Goal: Task Accomplishment & Management: Use online tool/utility

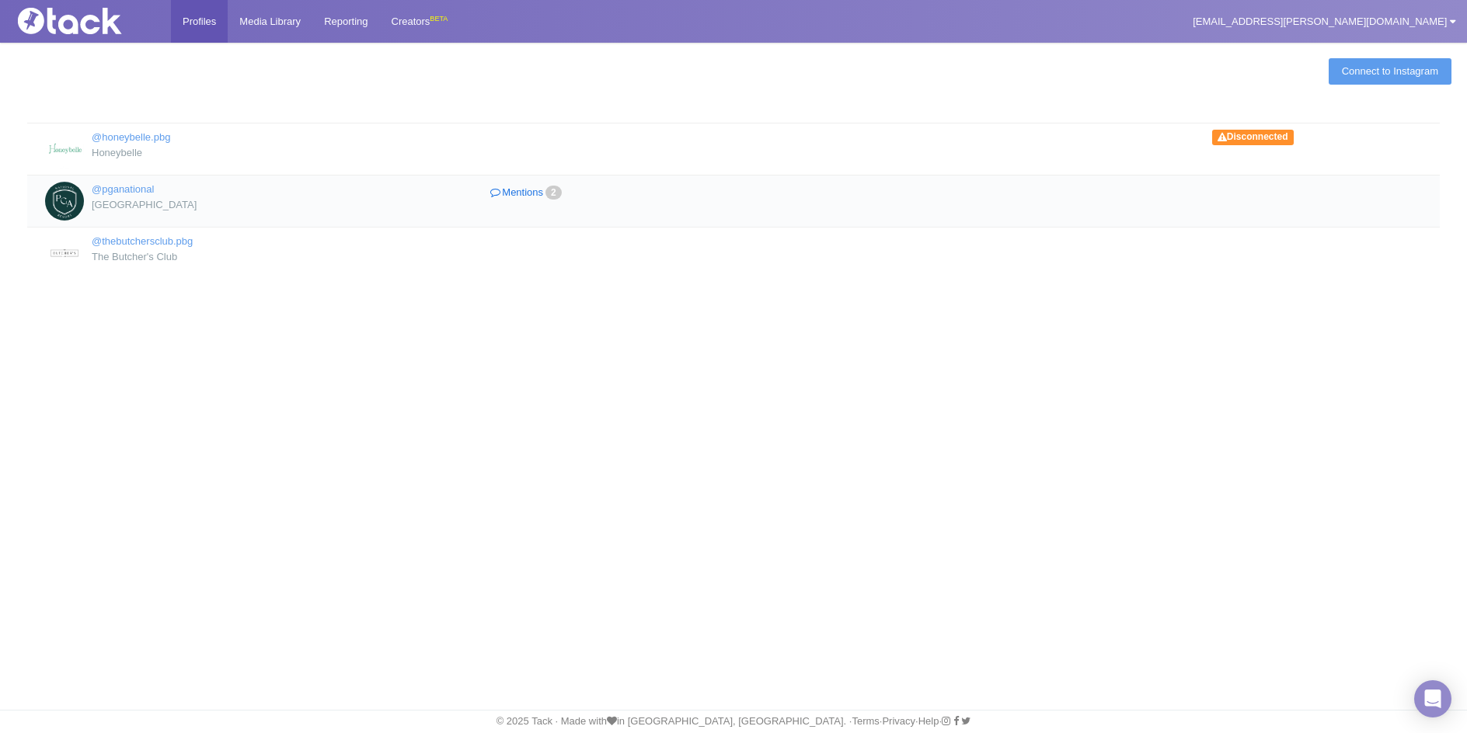
click at [514, 186] on link "Mentions 2" at bounding box center [527, 193] width 264 height 23
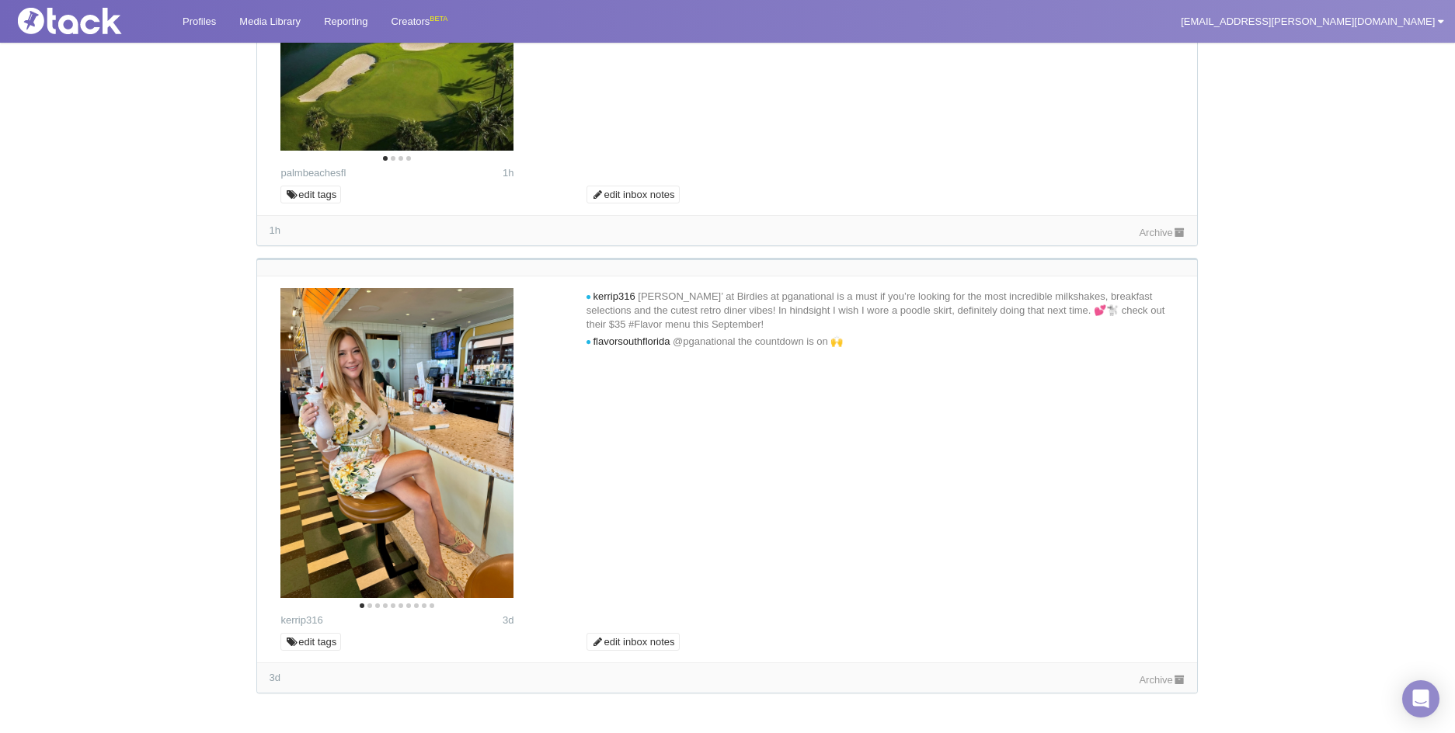
scroll to position [436, 0]
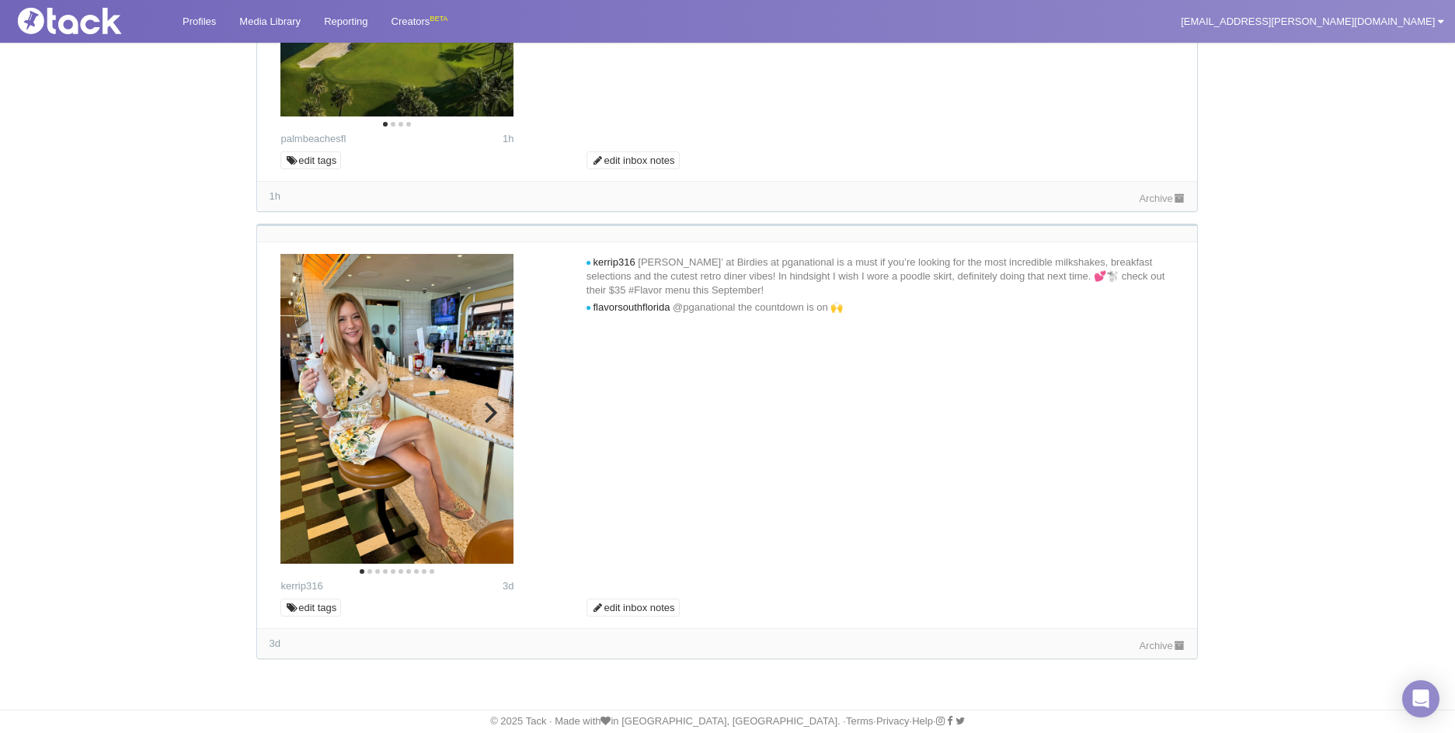
click at [486, 405] on icon "Next" at bounding box center [491, 412] width 12 height 20
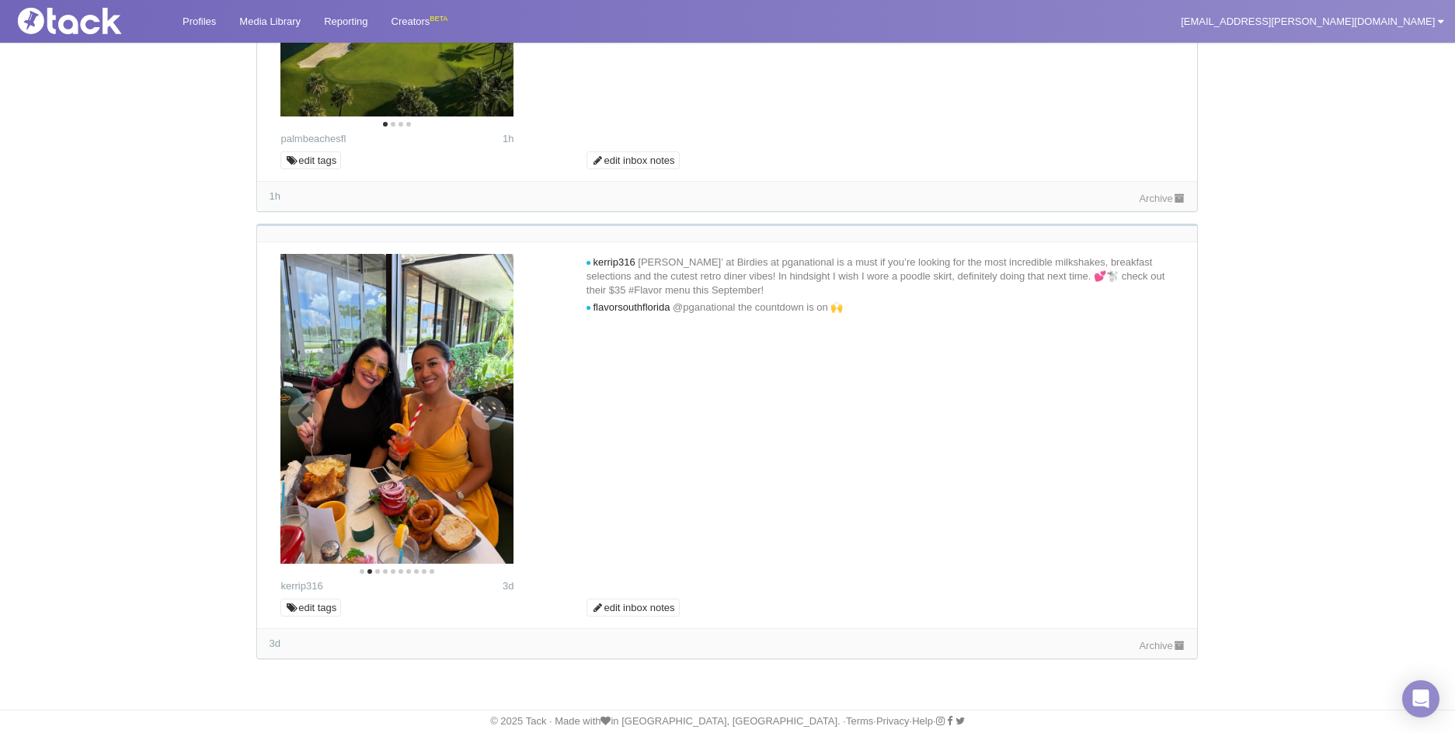
click at [486, 405] on icon "Next" at bounding box center [491, 412] width 12 height 20
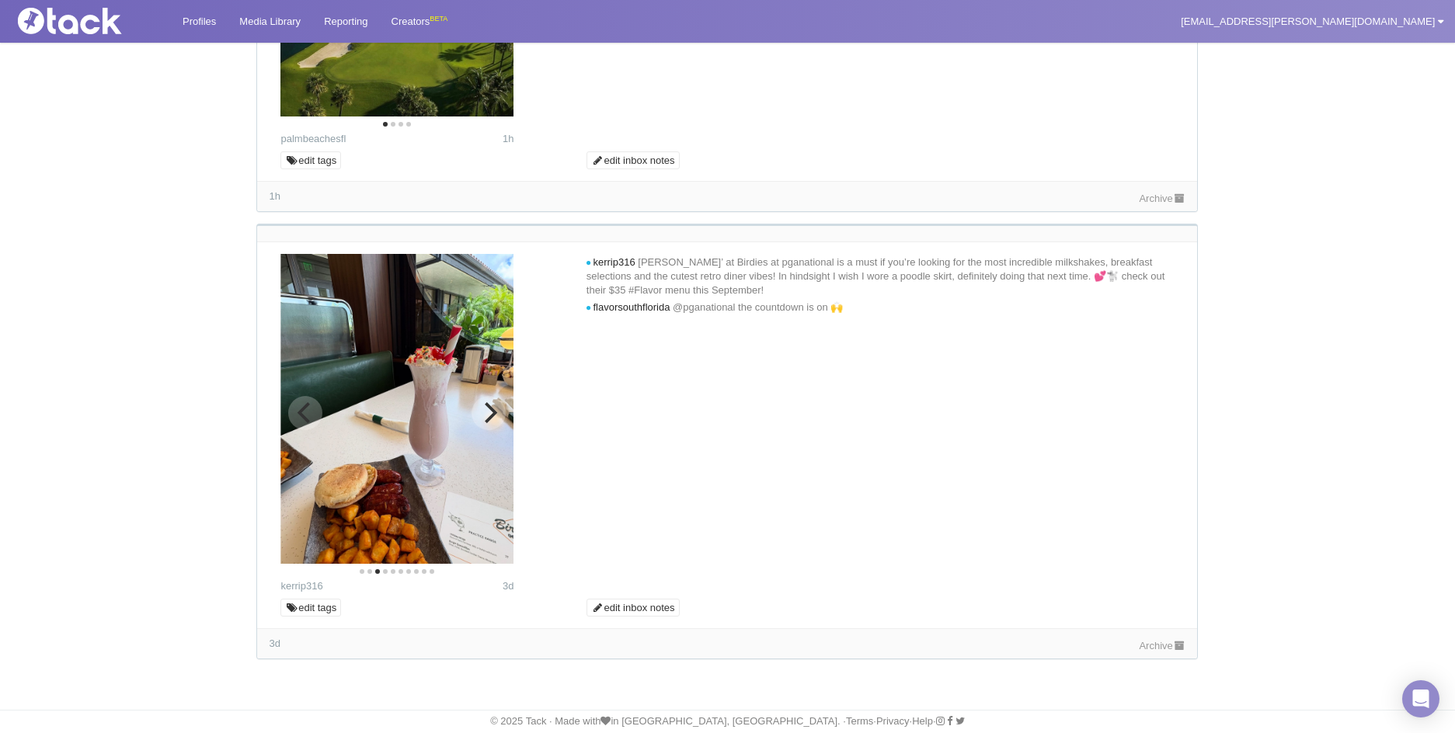
click at [496, 418] on icon "Next" at bounding box center [489, 412] width 20 height 20
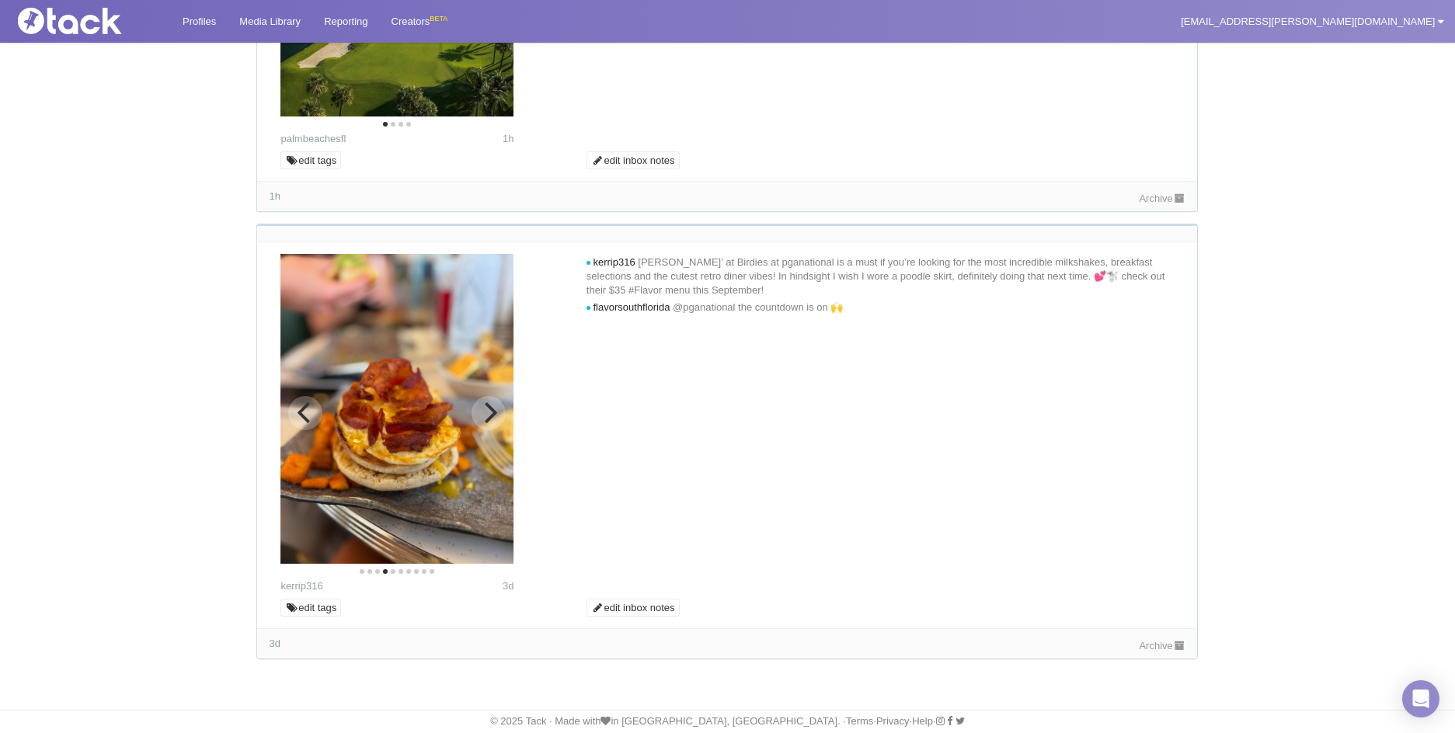
click at [493, 411] on icon "Next" at bounding box center [491, 412] width 12 height 20
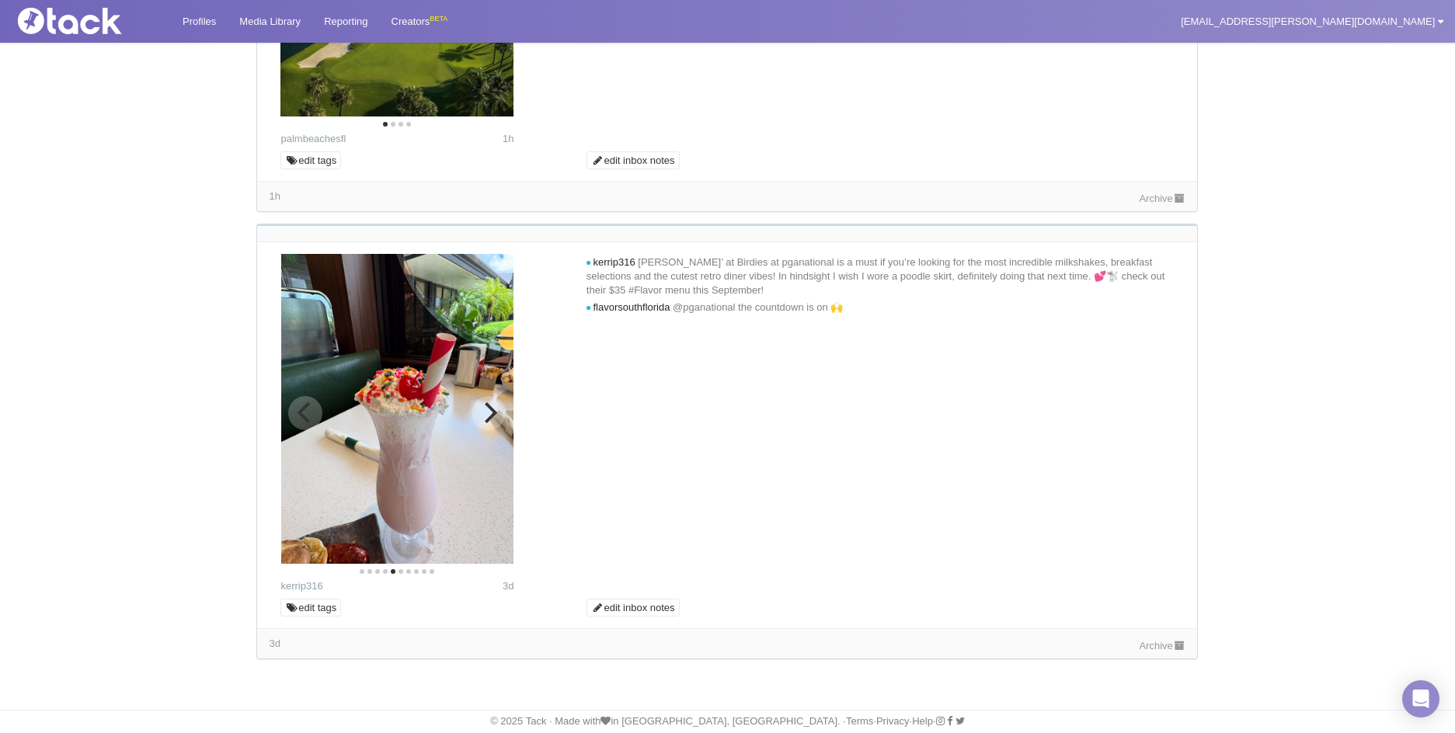
click at [493, 411] on icon "Next" at bounding box center [491, 412] width 12 height 20
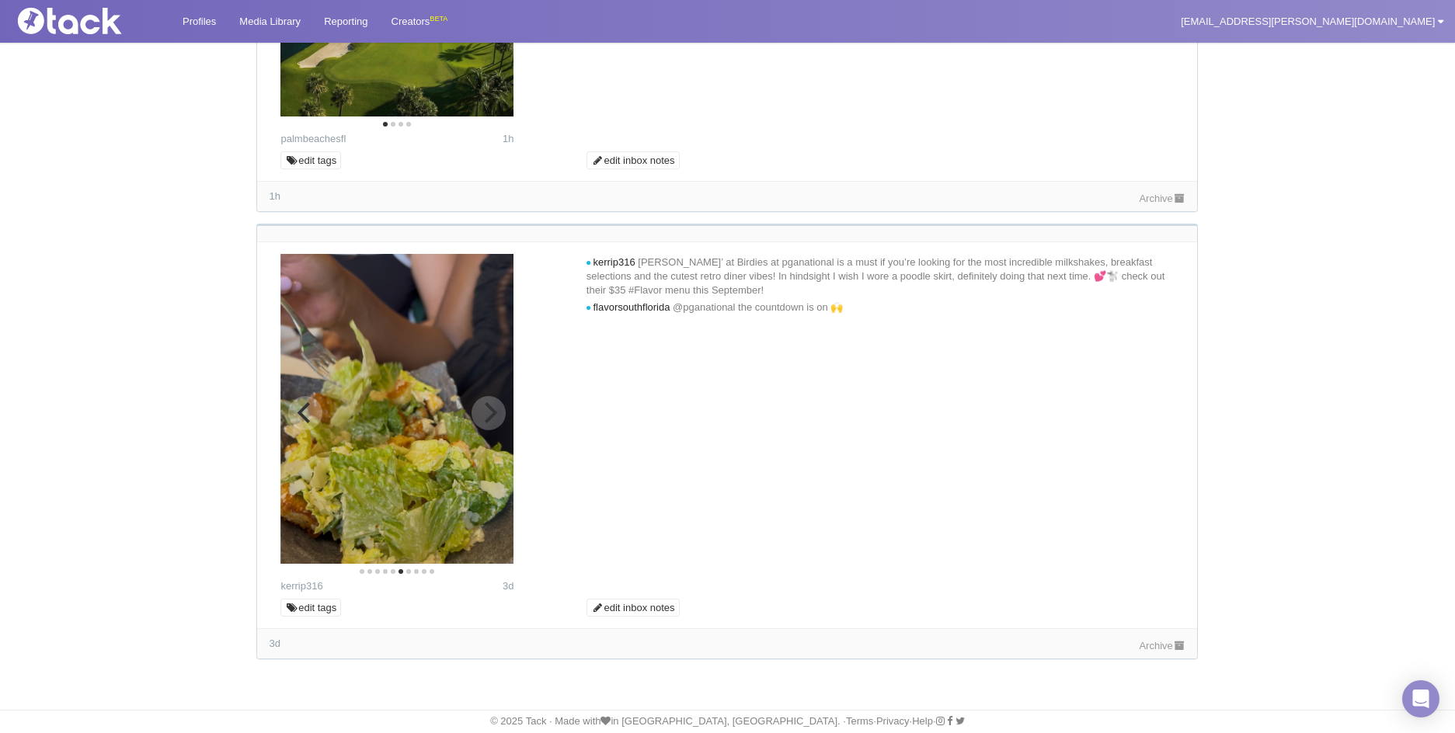
click at [493, 411] on icon "Next" at bounding box center [491, 412] width 12 height 20
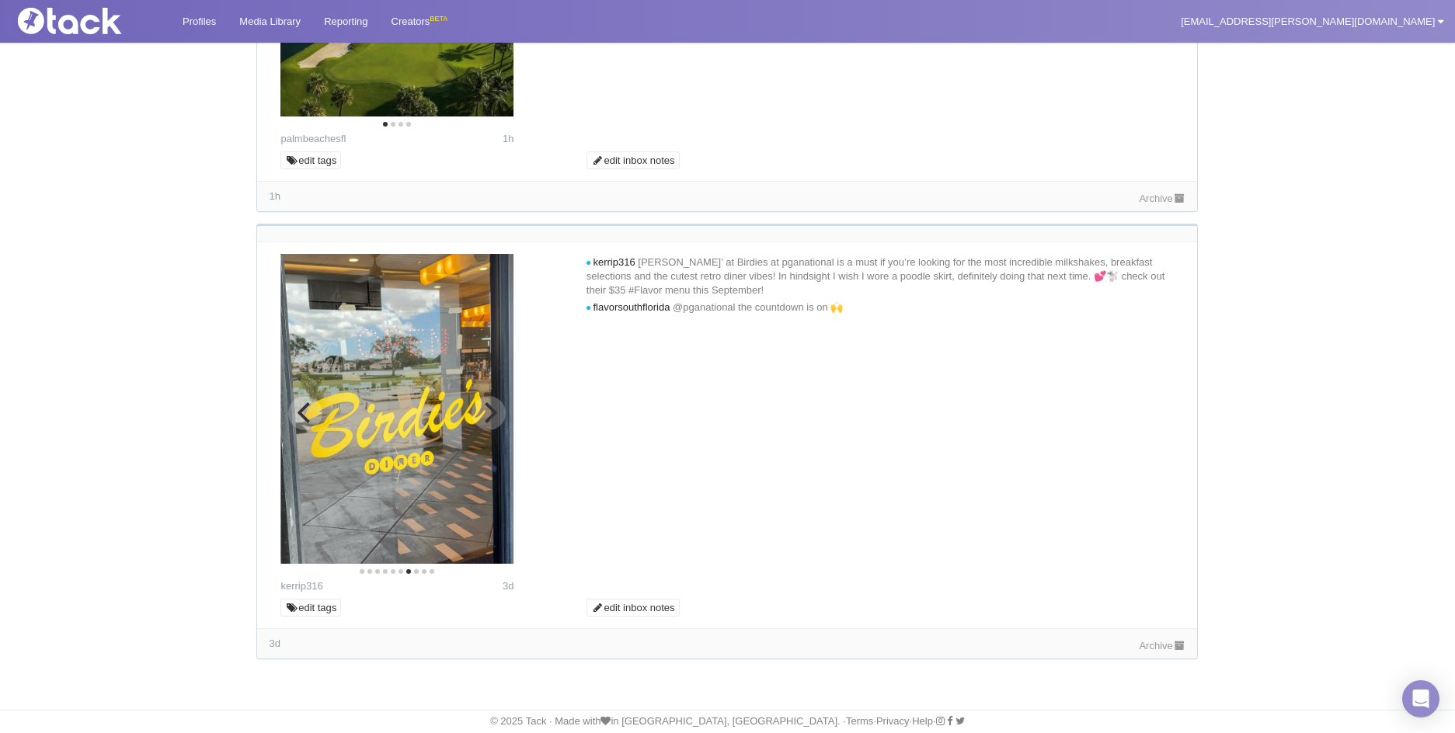
click at [493, 411] on icon "Next" at bounding box center [491, 412] width 12 height 20
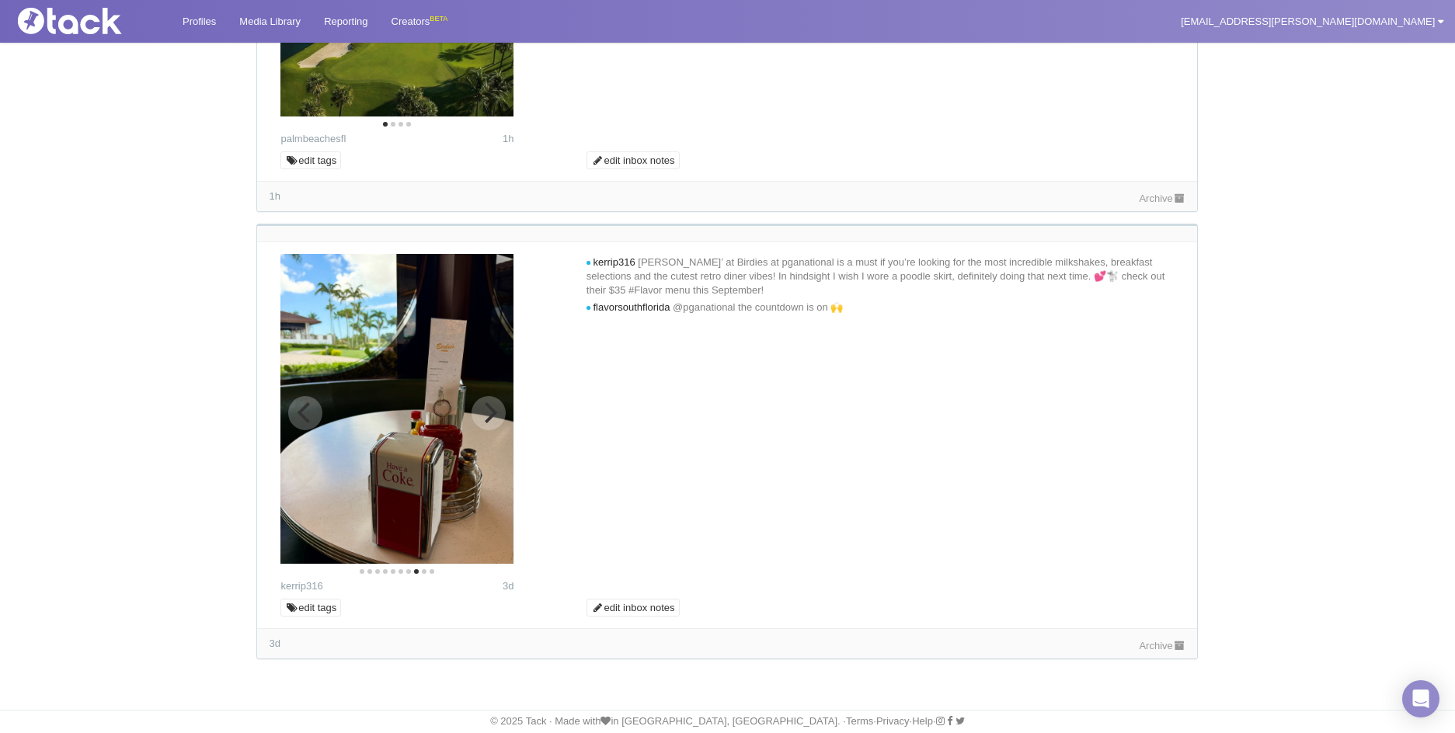
click at [493, 411] on icon "Next" at bounding box center [491, 412] width 12 height 20
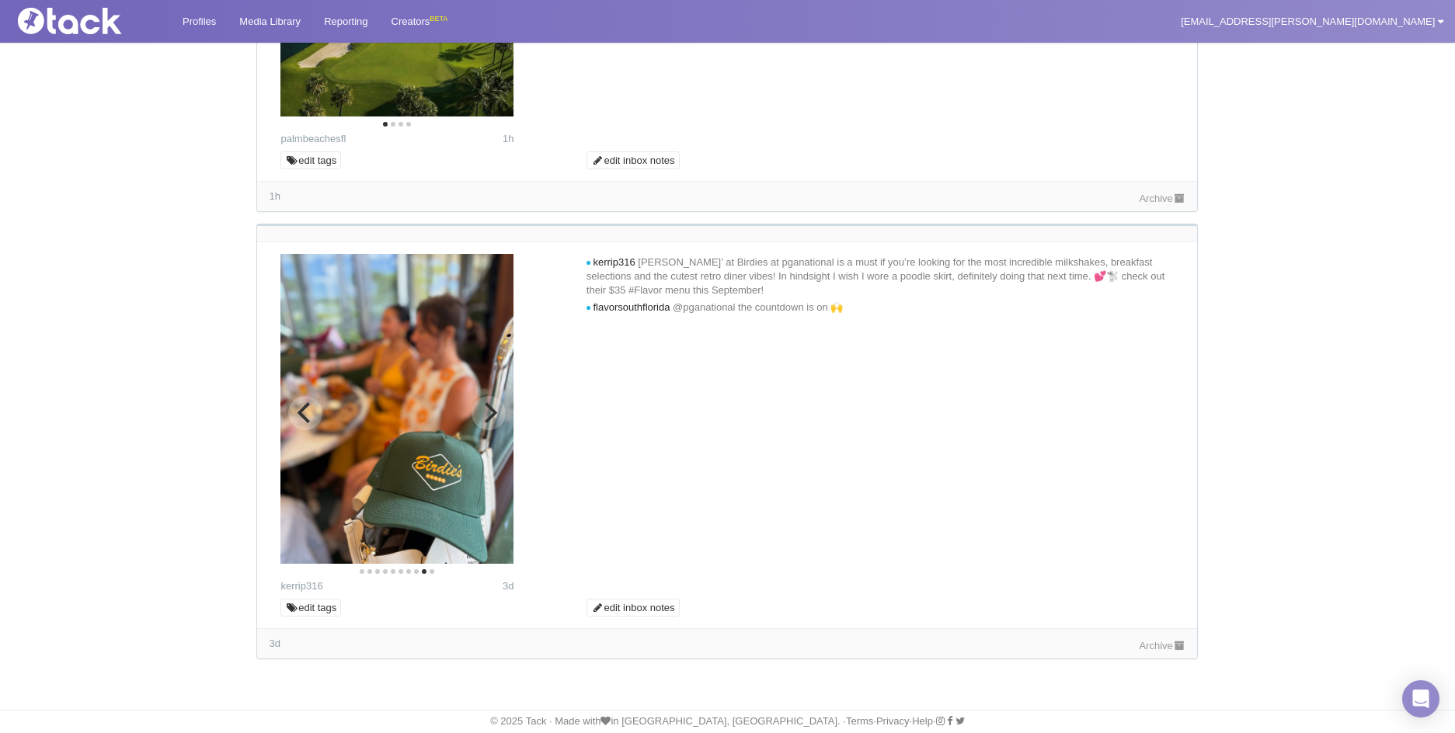
click at [493, 411] on icon "Next" at bounding box center [491, 412] width 12 height 20
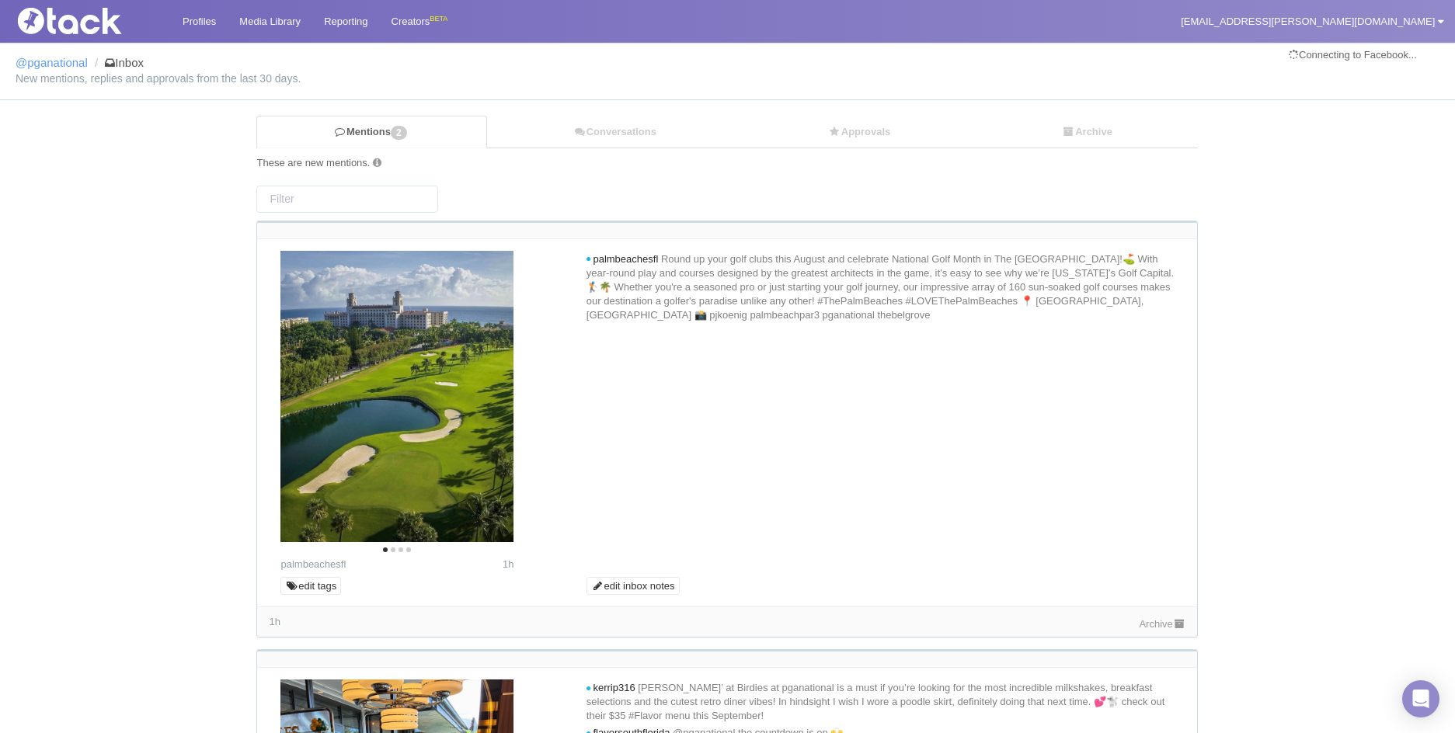
scroll to position [0, 0]
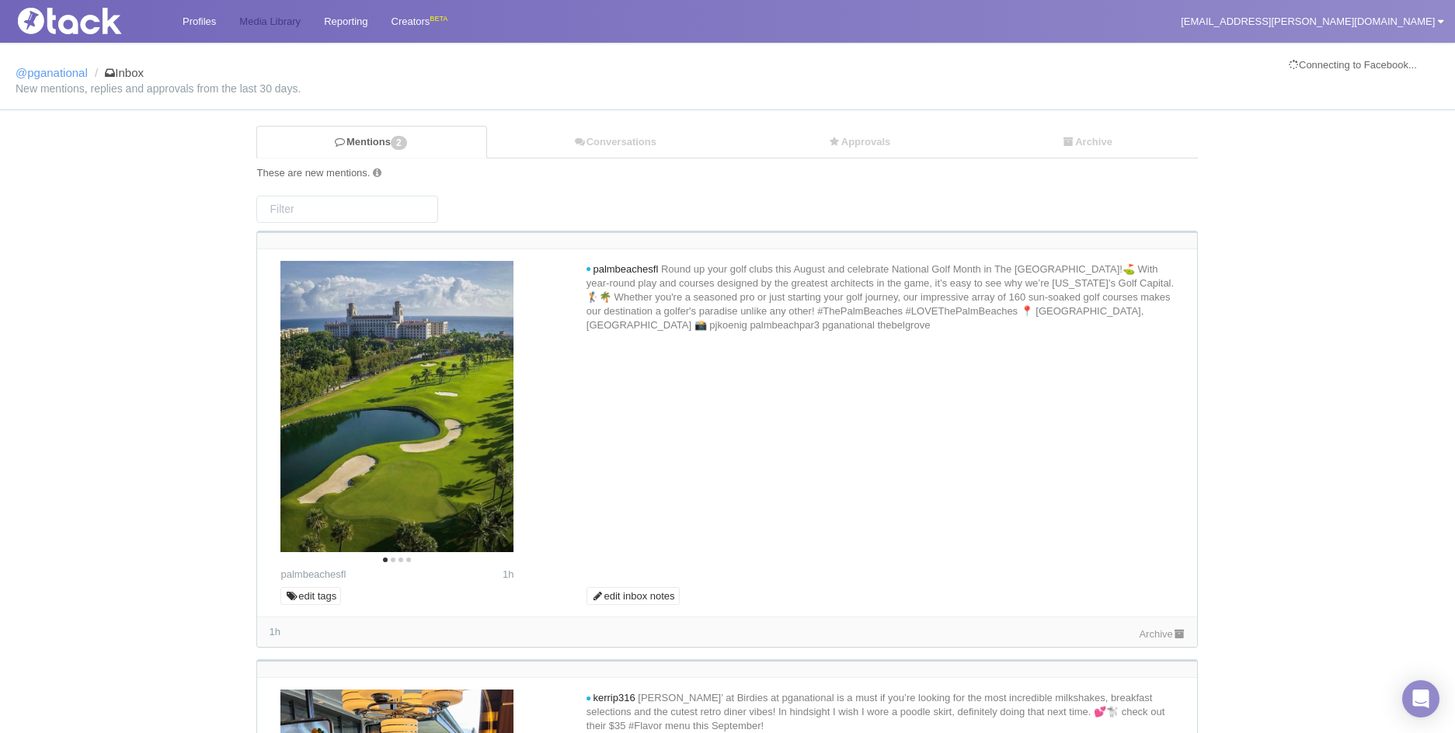
click at [247, 15] on link "Media Library" at bounding box center [270, 21] width 85 height 43
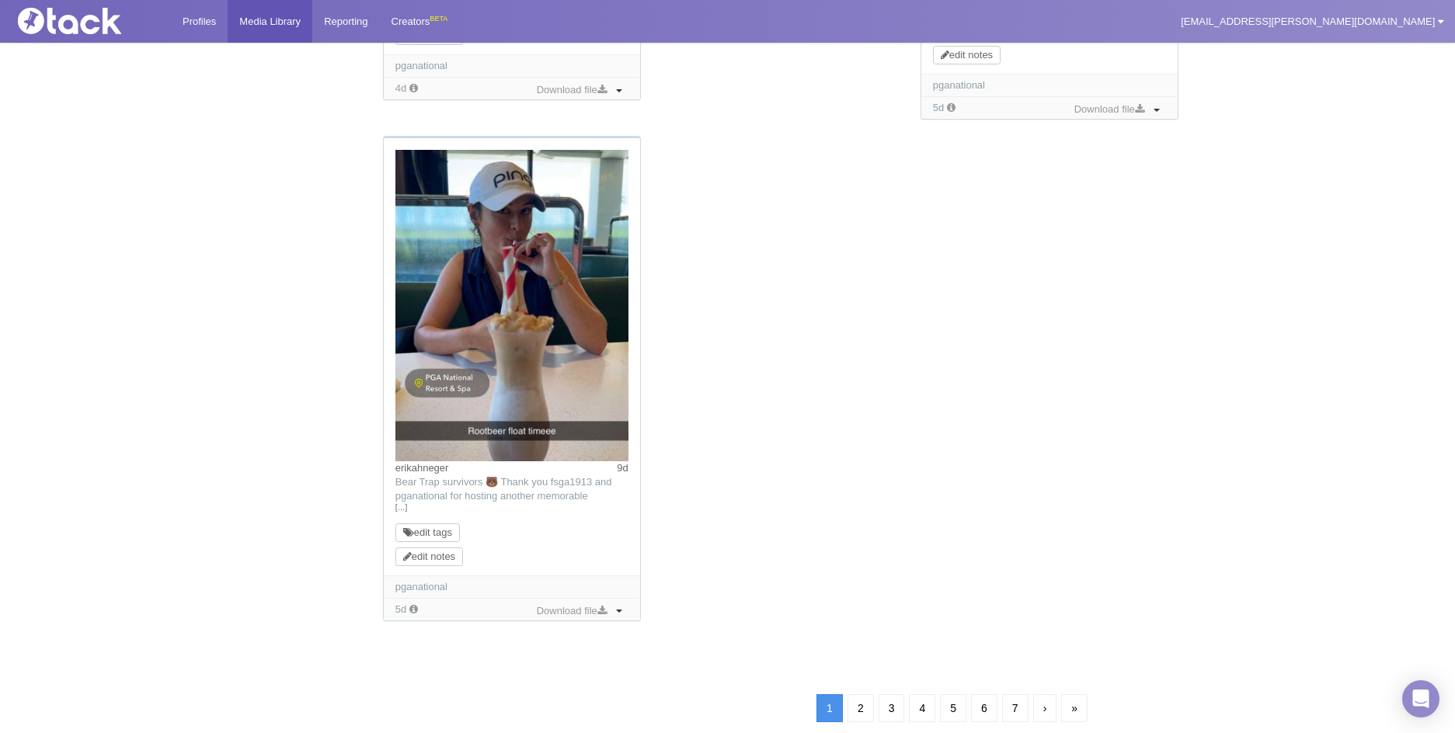
scroll to position [1596, 0]
